Goal: Task Accomplishment & Management: Manage account settings

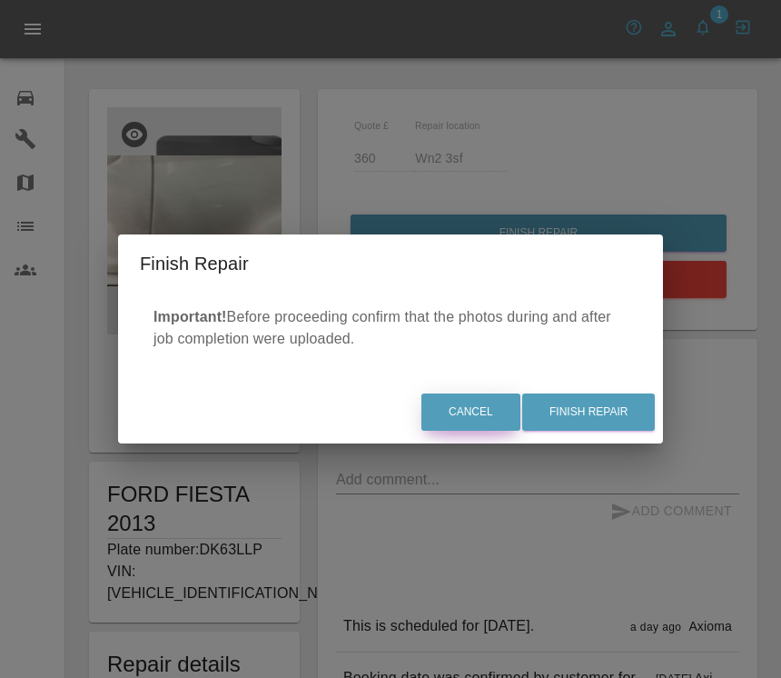
click at [477, 400] on button "Cancel" at bounding box center [470, 411] width 99 height 37
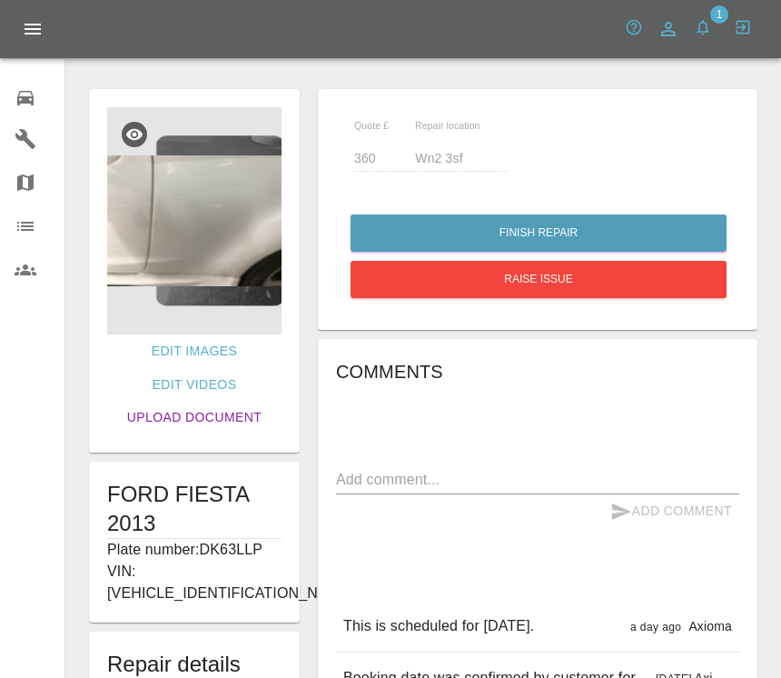
click at [239, 419] on link "Upload Document" at bounding box center [194, 418] width 149 height 34
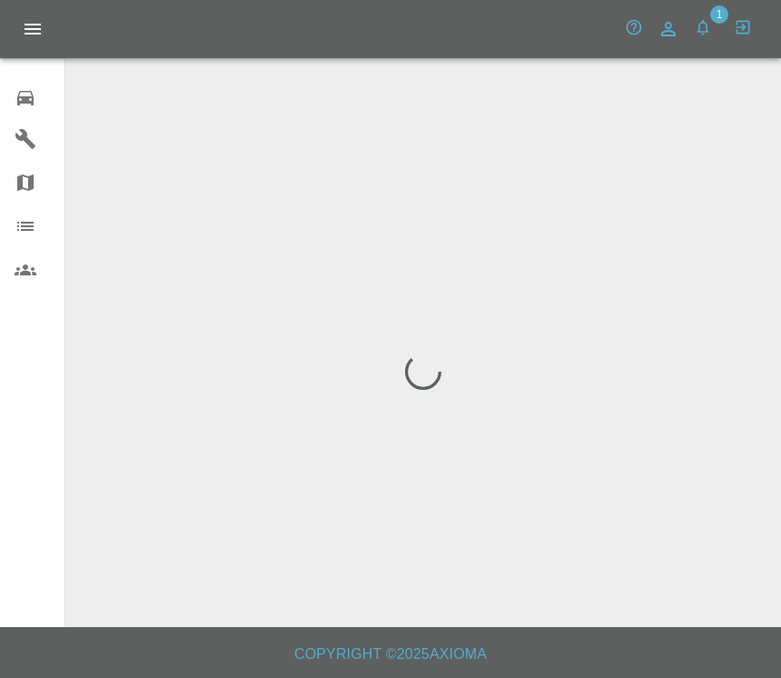
scroll to position [28, 0]
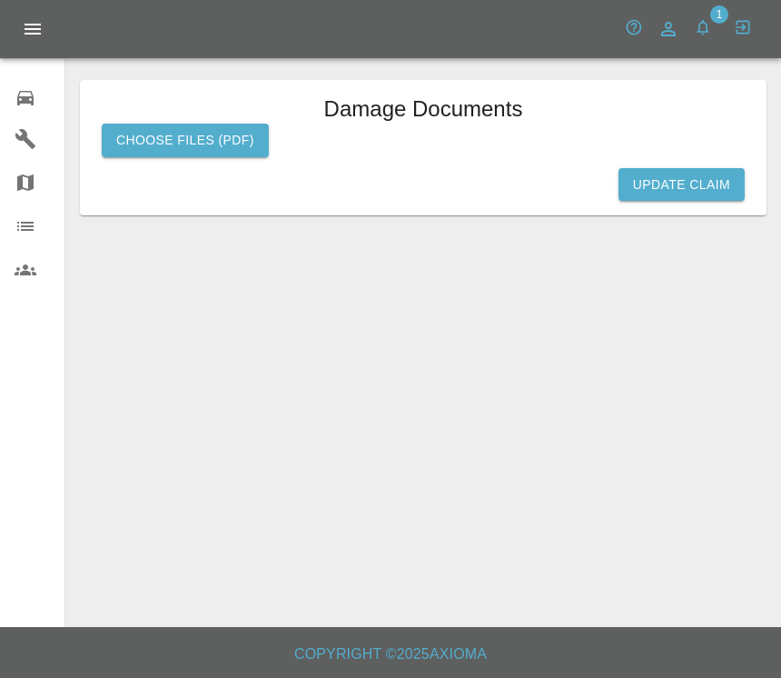
click at [224, 124] on label "Choose files (pdf)" at bounding box center [185, 141] width 167 height 34
click at [0, 0] on input "Choose files (pdf)" at bounding box center [0, 0] width 0 height 0
click at [35, 98] on icon at bounding box center [26, 98] width 22 height 22
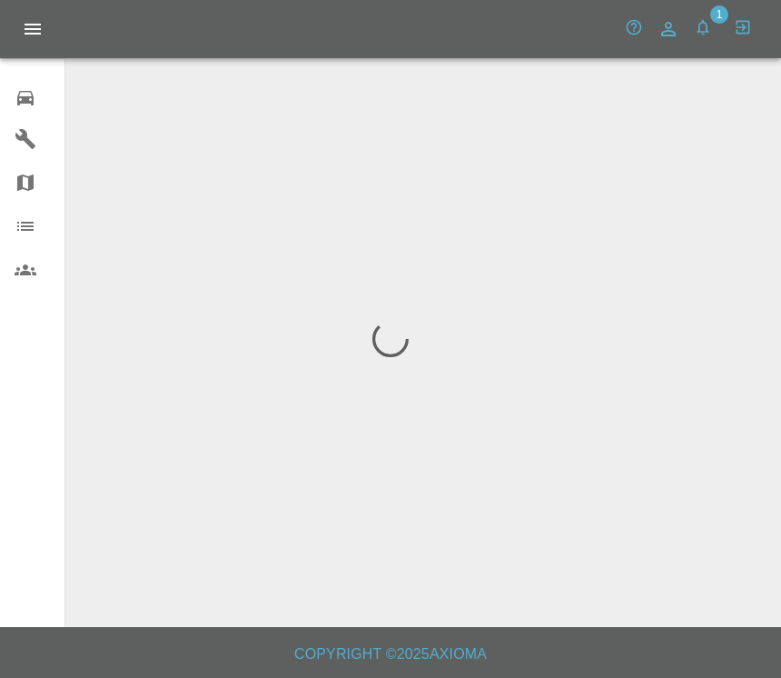
click at [34, 95] on icon at bounding box center [26, 98] width 22 height 22
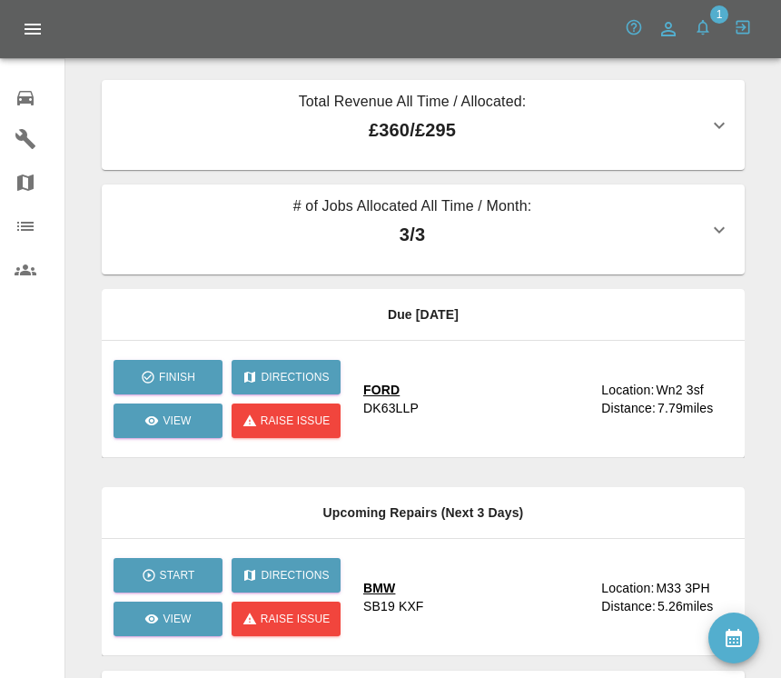
click at [476, 411] on div "FORD DK63LLP" at bounding box center [474, 399] width 223 height 36
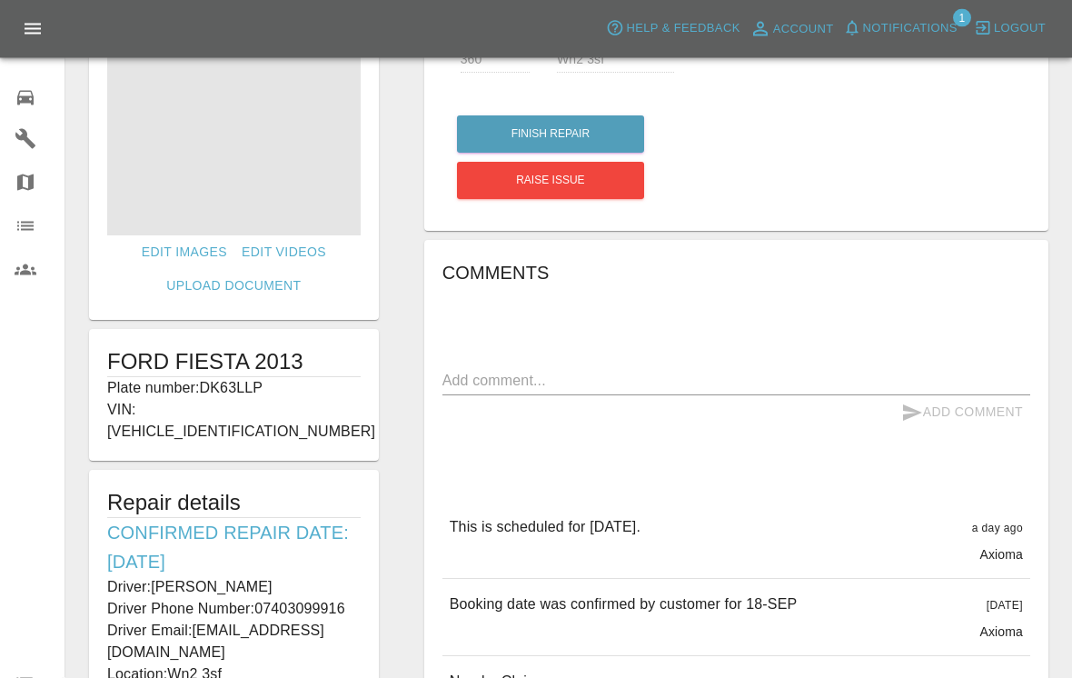
scroll to position [99, 0]
click at [194, 240] on link "Edit Images" at bounding box center [184, 252] width 100 height 34
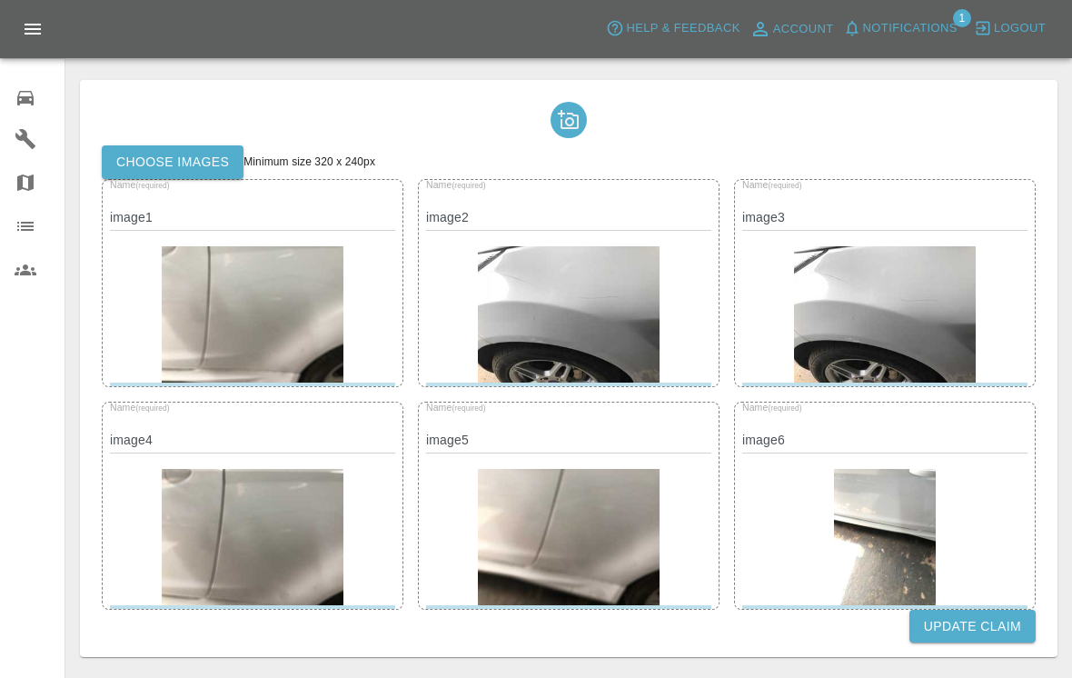
scroll to position [23, 0]
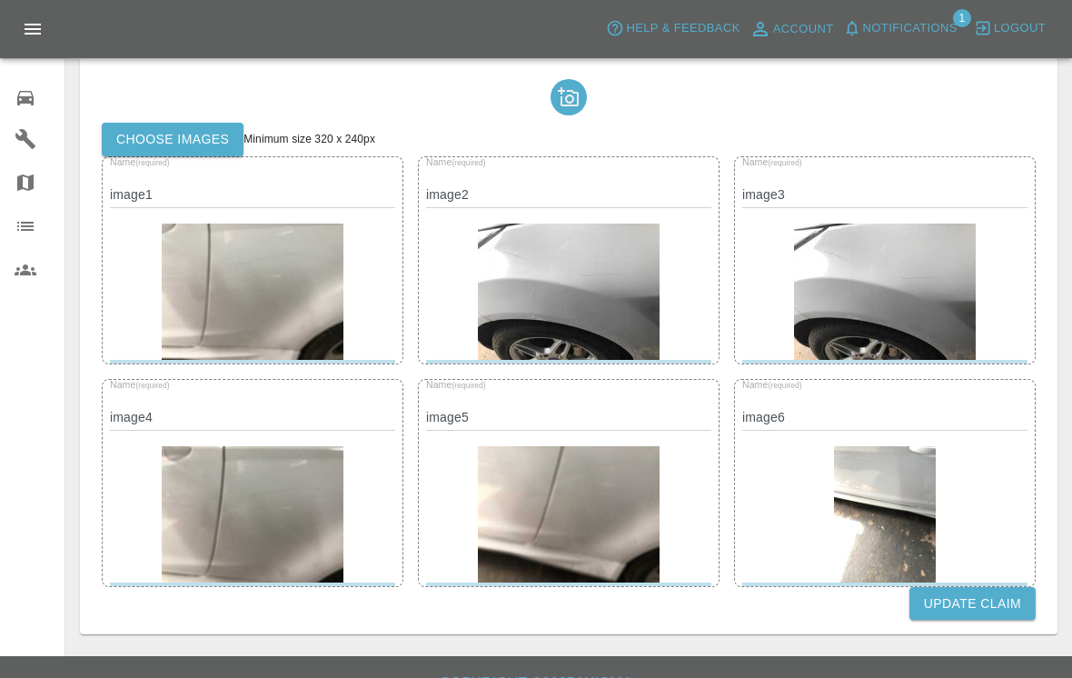
click at [570, 104] on icon at bounding box center [568, 96] width 21 height 19
click at [571, 89] on icon at bounding box center [569, 97] width 22 height 22
click at [569, 104] on icon at bounding box center [569, 97] width 22 height 22
click at [575, 86] on icon at bounding box center [569, 97] width 22 height 22
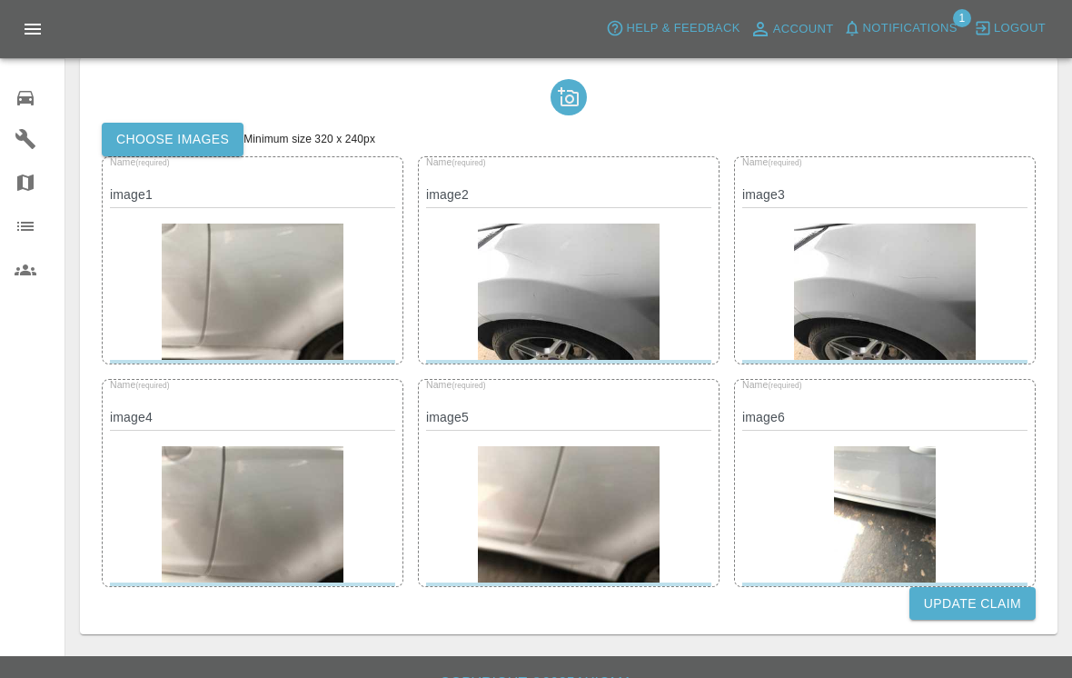
click at [553, 97] on div at bounding box center [568, 97] width 36 height 36
click at [562, 104] on icon at bounding box center [568, 96] width 21 height 19
click at [193, 133] on label "Choose images" at bounding box center [173, 140] width 142 height 34
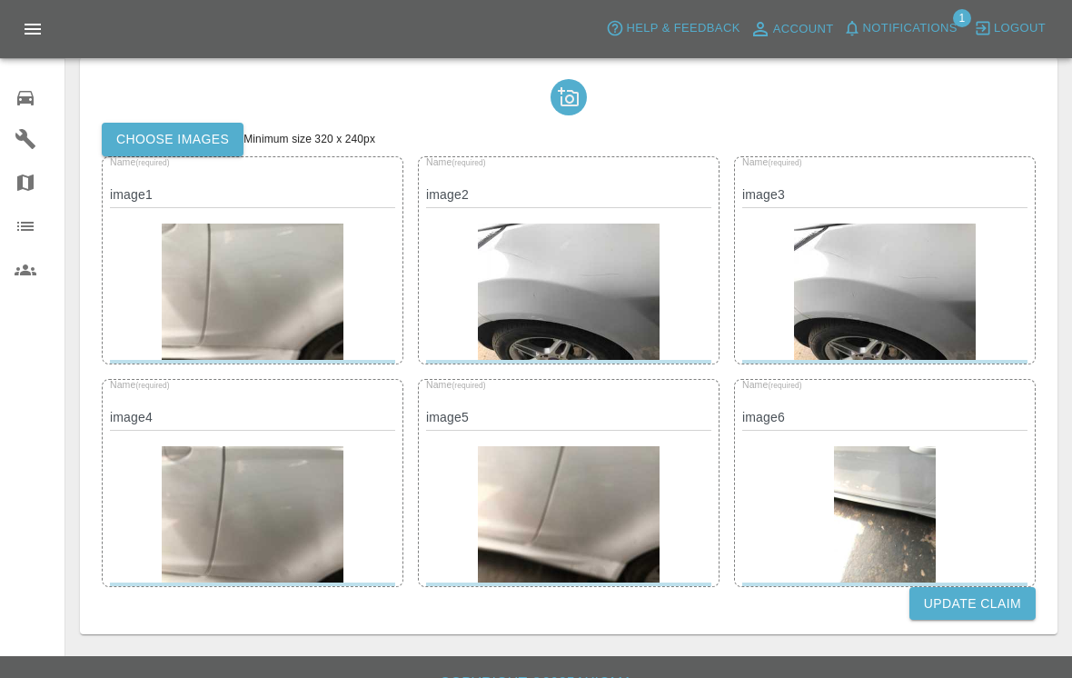
click at [0, 0] on input "Choose images" at bounding box center [0, 0] width 0 height 0
click at [780, 600] on button "Update Claim" at bounding box center [972, 604] width 126 height 34
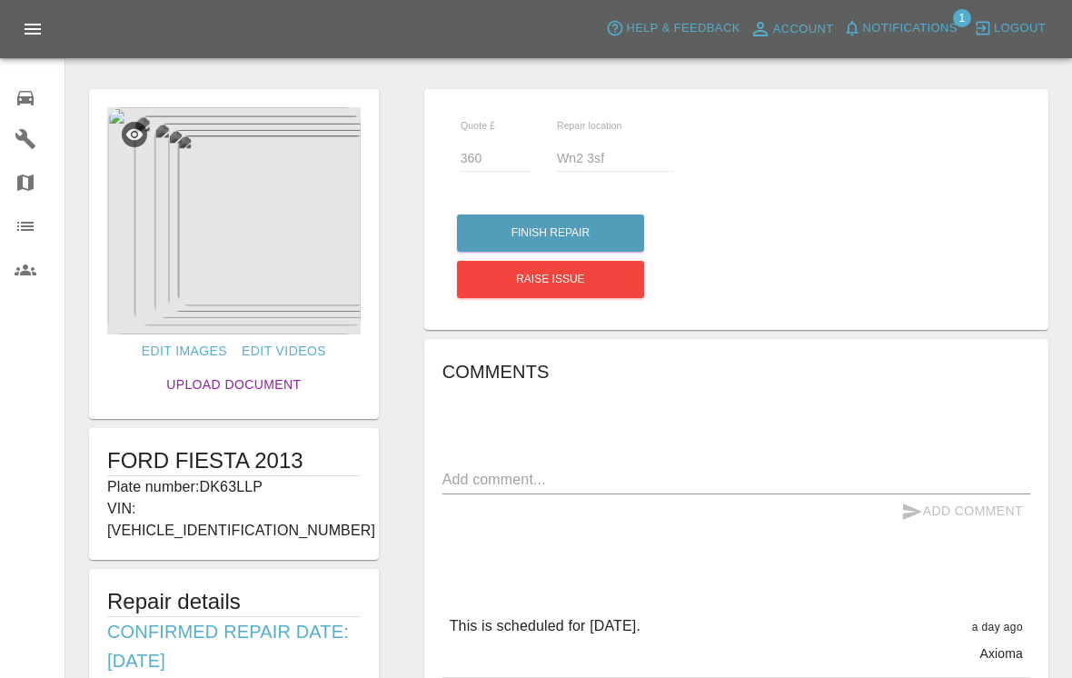
click at [282, 389] on link "Upload Document" at bounding box center [233, 385] width 149 height 34
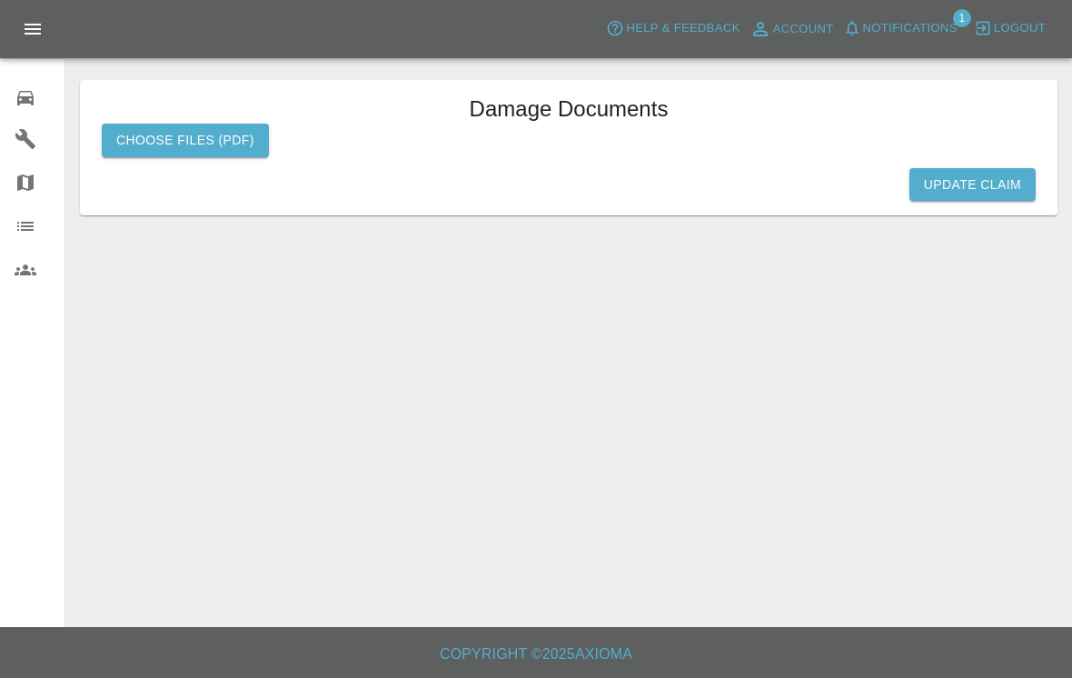
click at [780, 193] on button "Update Claim" at bounding box center [972, 185] width 126 height 34
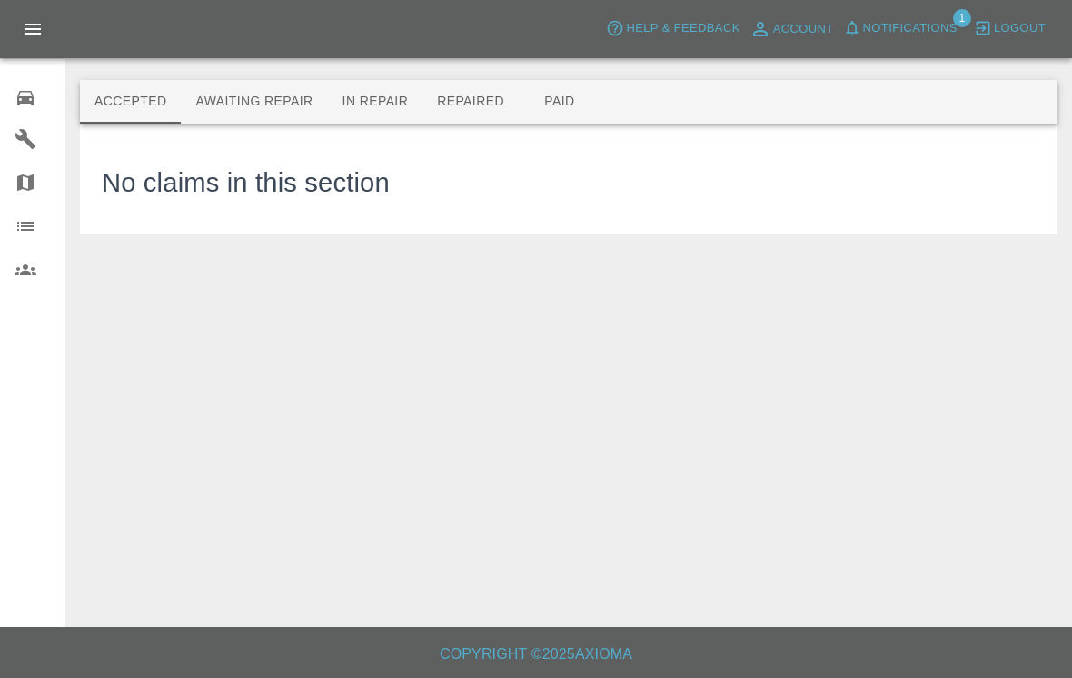
click at [304, 102] on button "Awaiting Repair" at bounding box center [254, 102] width 146 height 44
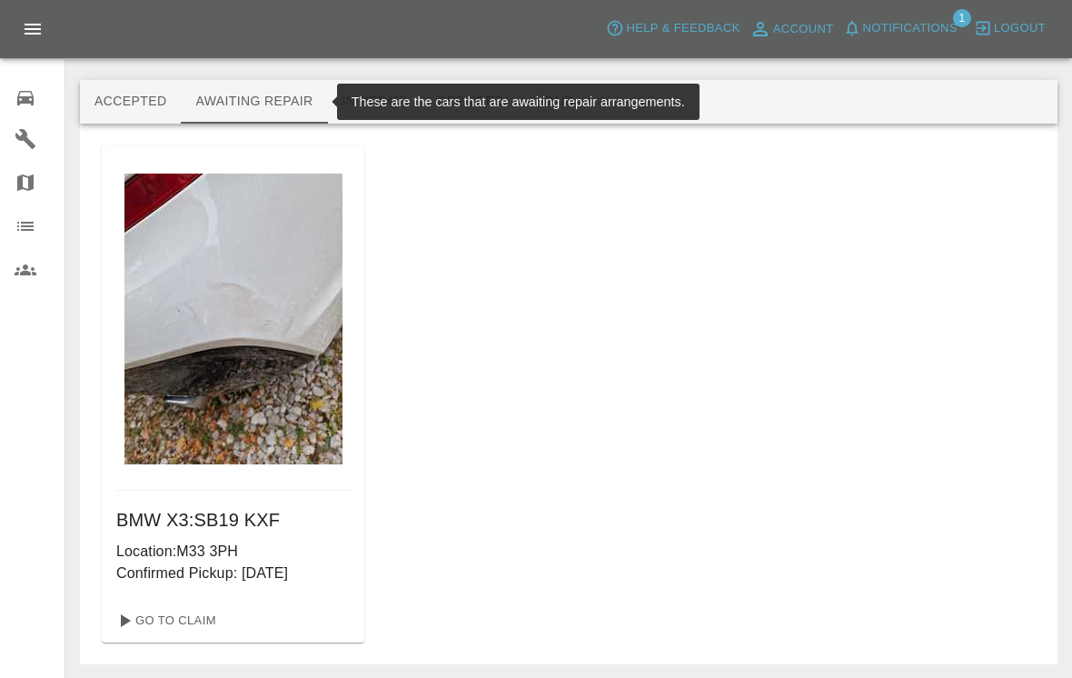
click at [421, 109] on button "In Repair" at bounding box center [375, 102] width 95 height 44
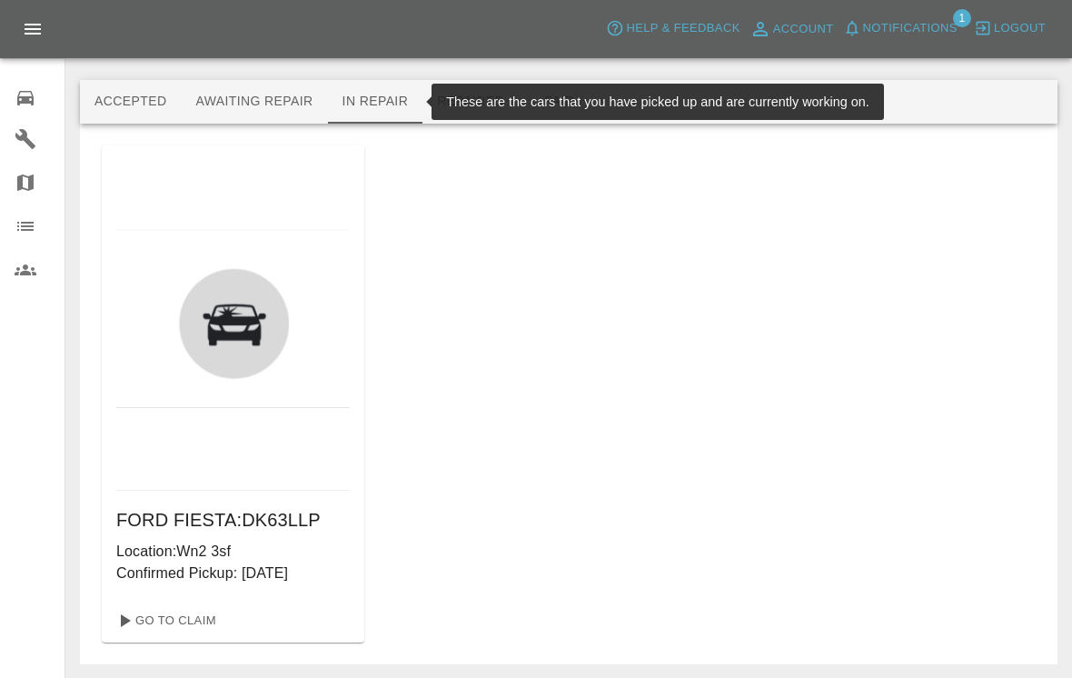
click at [305, 443] on div at bounding box center [232, 317] width 233 height 345
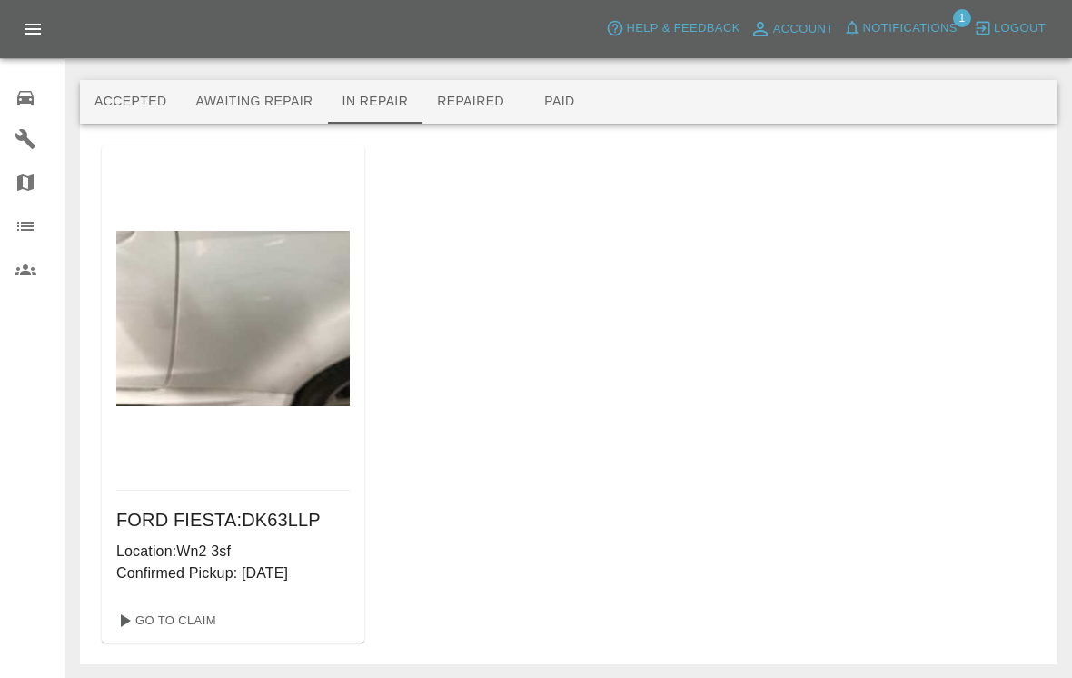
click at [292, 506] on h6 "FORD FIESTA : DK63LLP" at bounding box center [232, 519] width 233 height 29
click at [203, 606] on link "Go To Claim" at bounding box center [165, 620] width 112 height 29
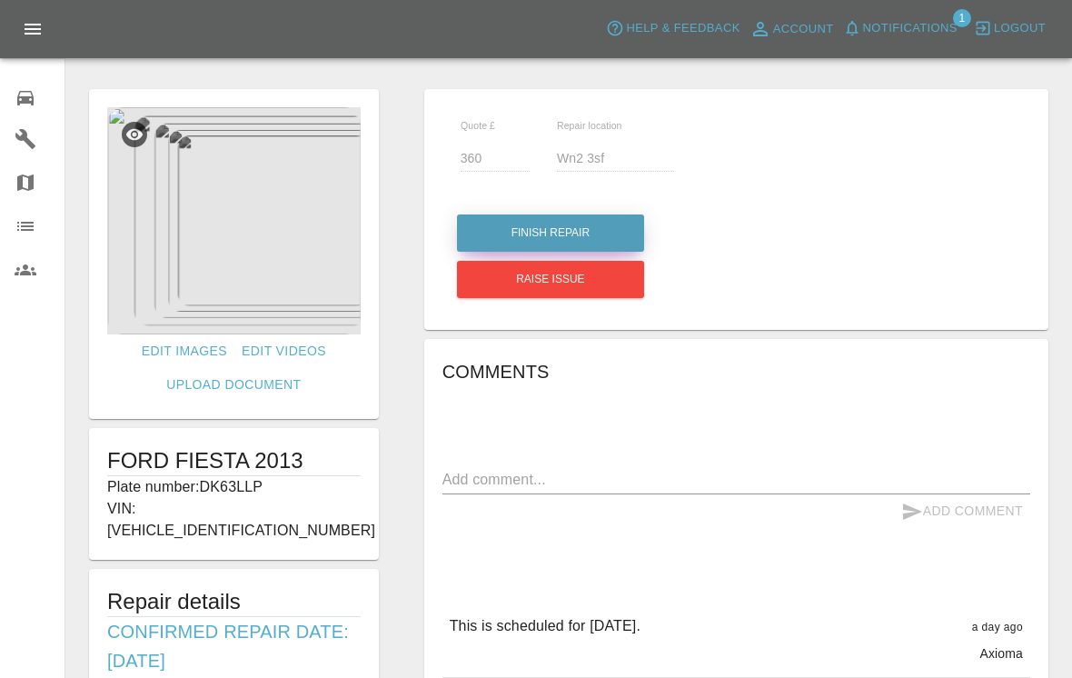
click at [582, 221] on button "Finish Repair" at bounding box center [550, 232] width 187 height 37
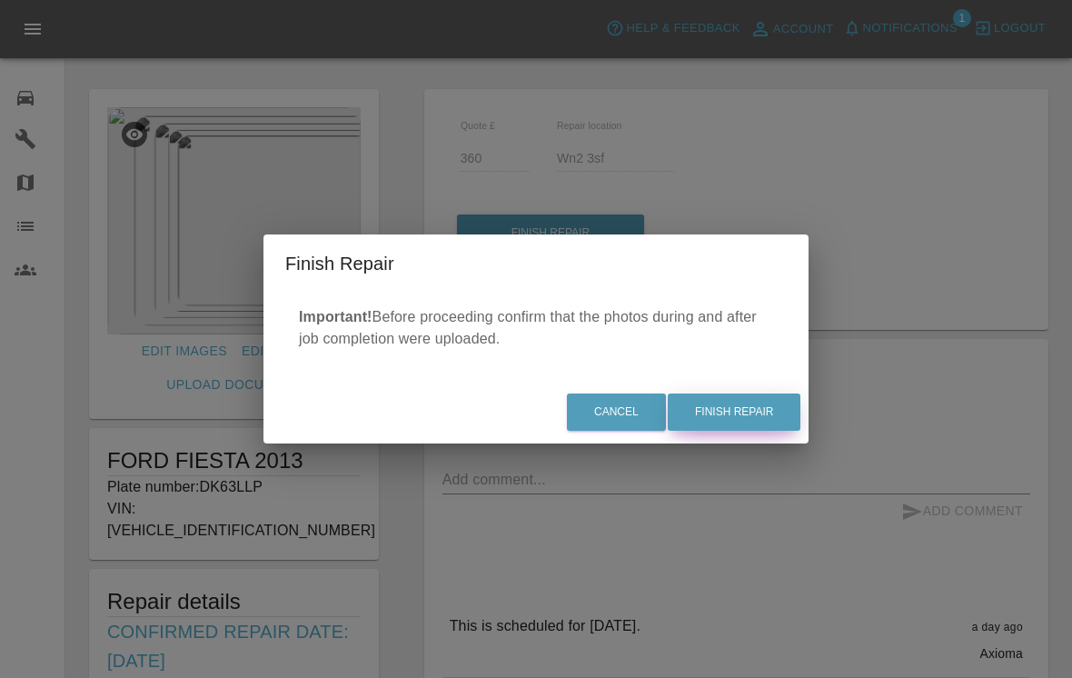
click at [768, 397] on button "Finish Repair" at bounding box center [734, 411] width 133 height 37
click at [761, 401] on div "Cancel Finish Repair" at bounding box center [535, 412] width 545 height 61
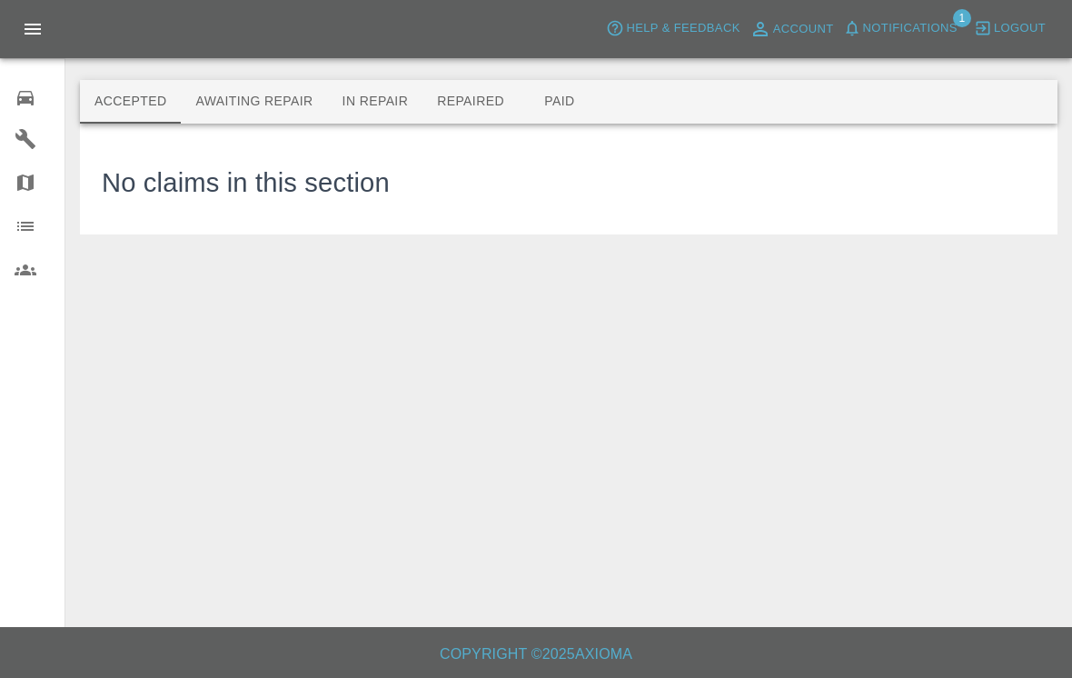
click at [780, 33] on span "Notifications" at bounding box center [910, 28] width 94 height 21
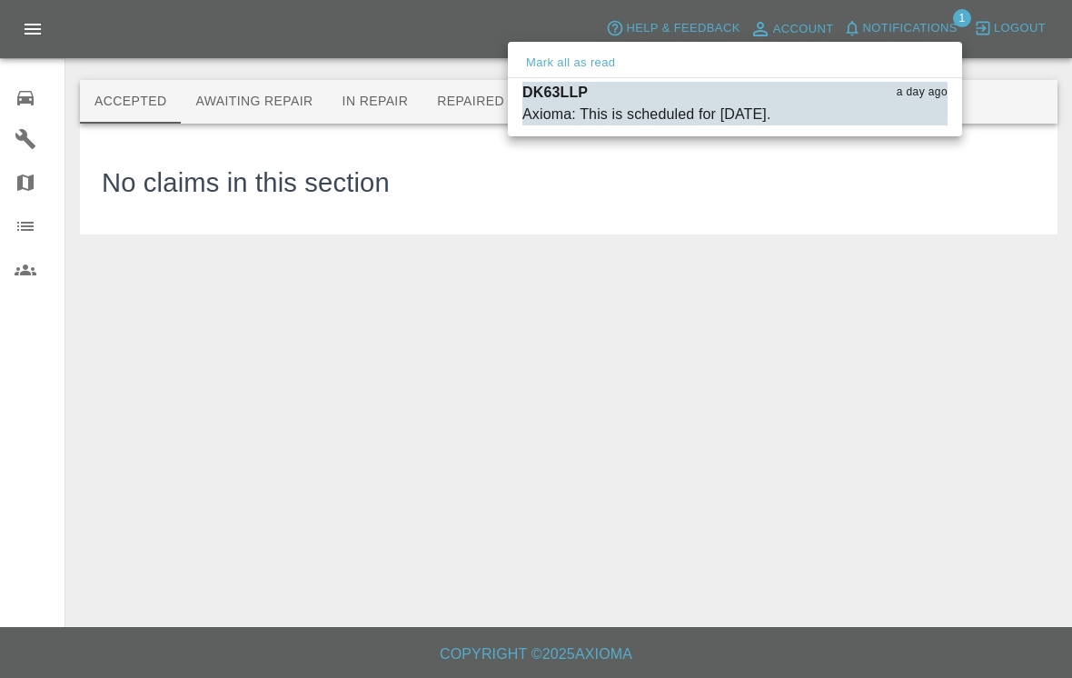
click at [689, 367] on div at bounding box center [536, 339] width 1072 height 678
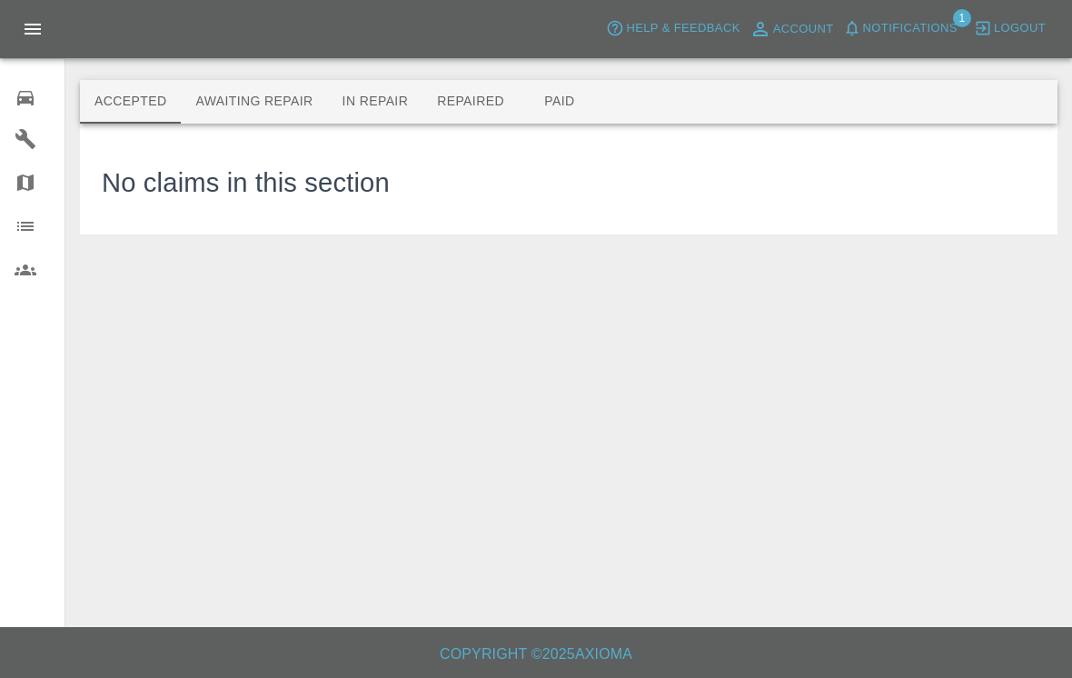
click at [387, 123] on button "In Repair" at bounding box center [375, 102] width 95 height 44
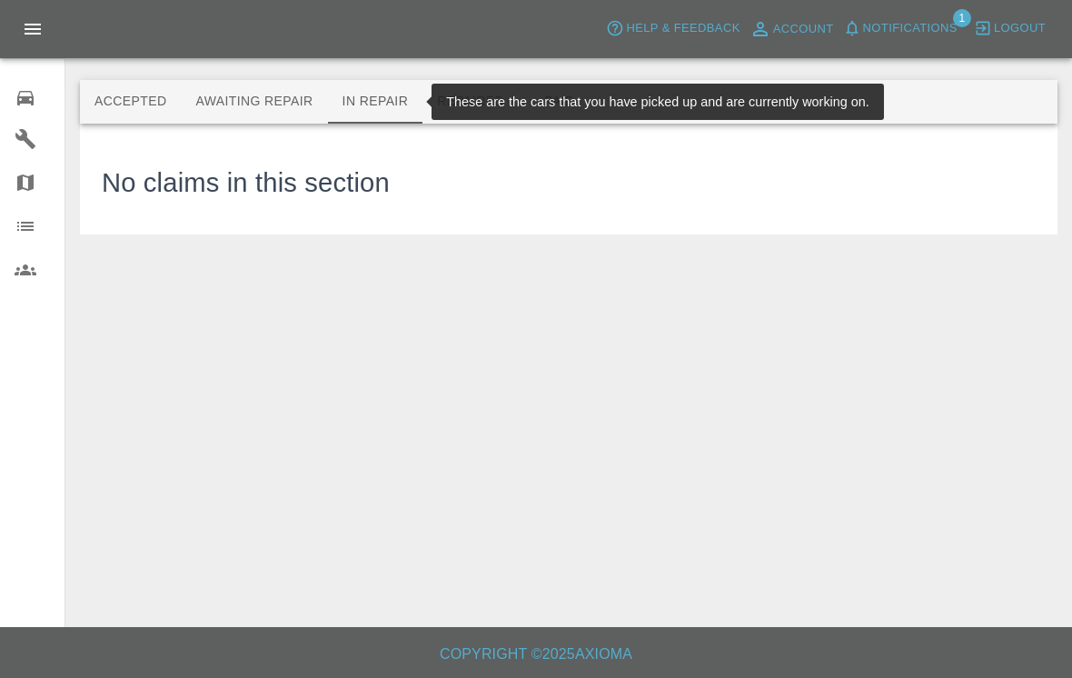
click at [266, 122] on button "Awaiting Repair" at bounding box center [254, 102] width 146 height 44
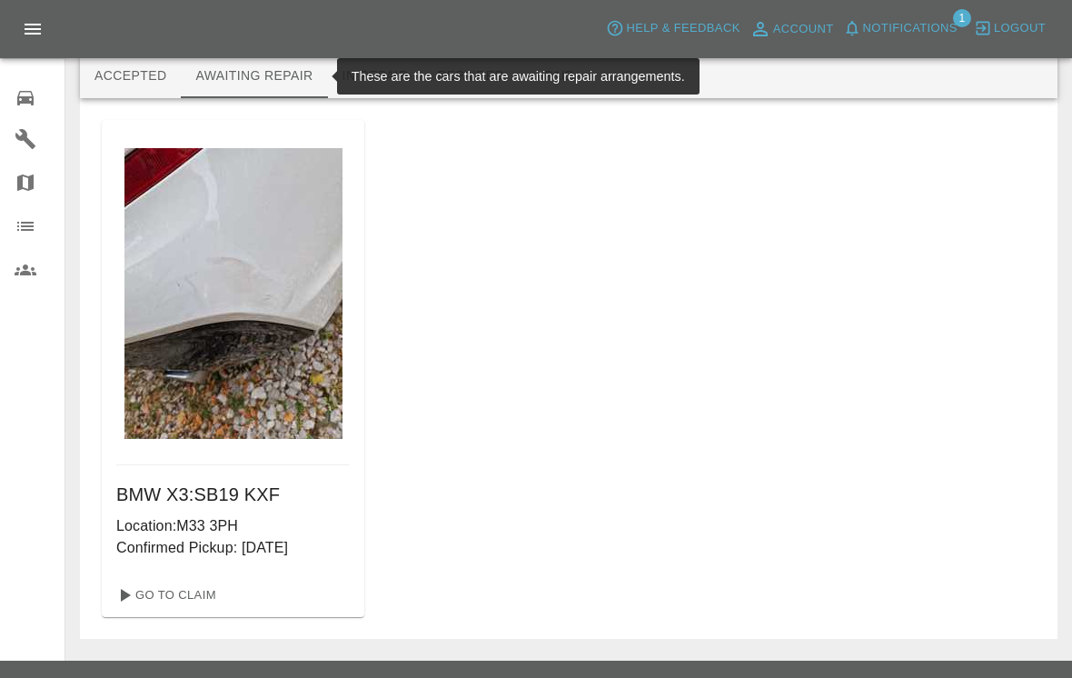
scroll to position [28, 0]
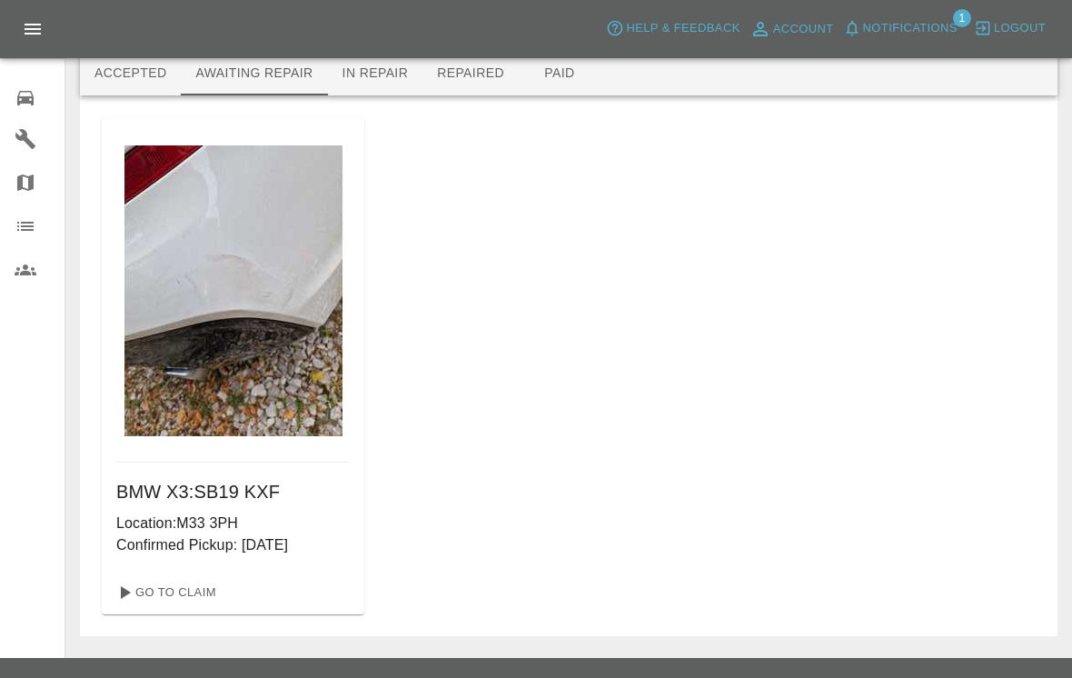
click at [780, 622] on main "Accepted Awaiting Repair In Repair Repaired Paid These are the cars that are aw…" at bounding box center [536, 315] width 1072 height 686
